Goal: Transaction & Acquisition: Purchase product/service

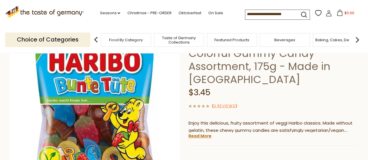
scroll to position [73, 0]
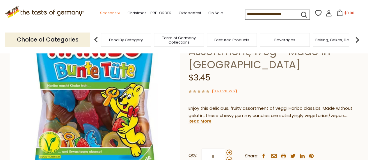
click at [114, 13] on link "Seasons dropdown_arrow" at bounding box center [110, 13] width 20 height 6
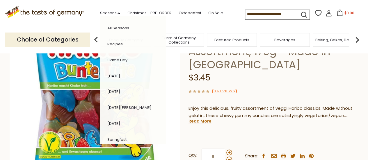
click at [115, 30] on link "All Seasons" at bounding box center [118, 28] width 22 height 6
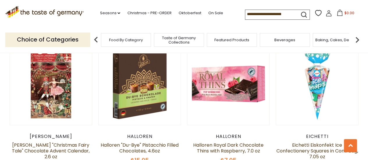
scroll to position [221, 0]
click at [191, 13] on link "Oktoberfest" at bounding box center [189, 13] width 23 height 6
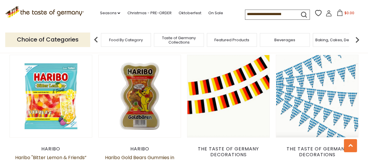
scroll to position [578, 0]
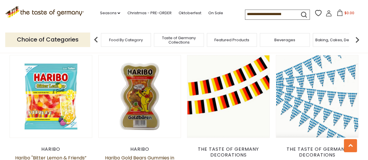
click at [273, 14] on input at bounding box center [269, 14] width 49 height 8
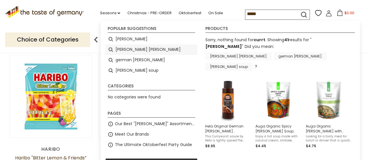
click at [159, 45] on li "curry wurst" at bounding box center [151, 50] width 92 height 10
type input "**********"
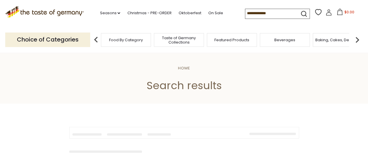
type input "**********"
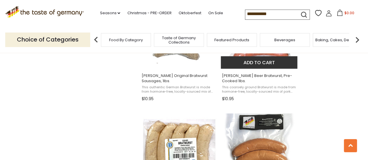
scroll to position [689, 0]
